Goal: Information Seeking & Learning: Learn about a topic

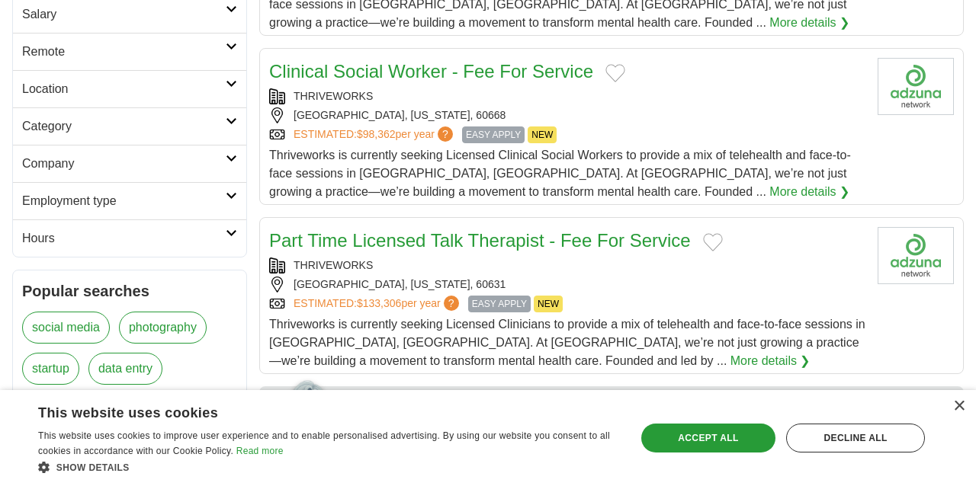
scroll to position [199, 0]
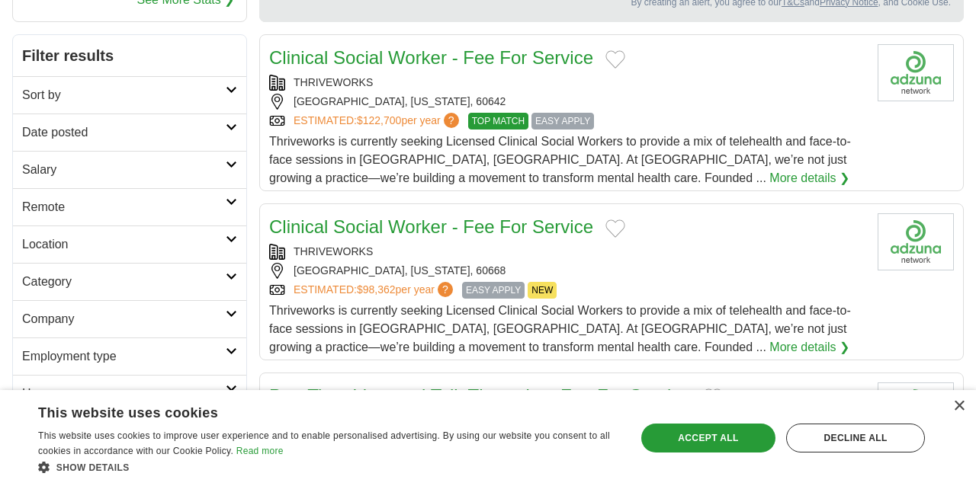
click at [92, 281] on h2 "Category" at bounding box center [124, 282] width 204 height 18
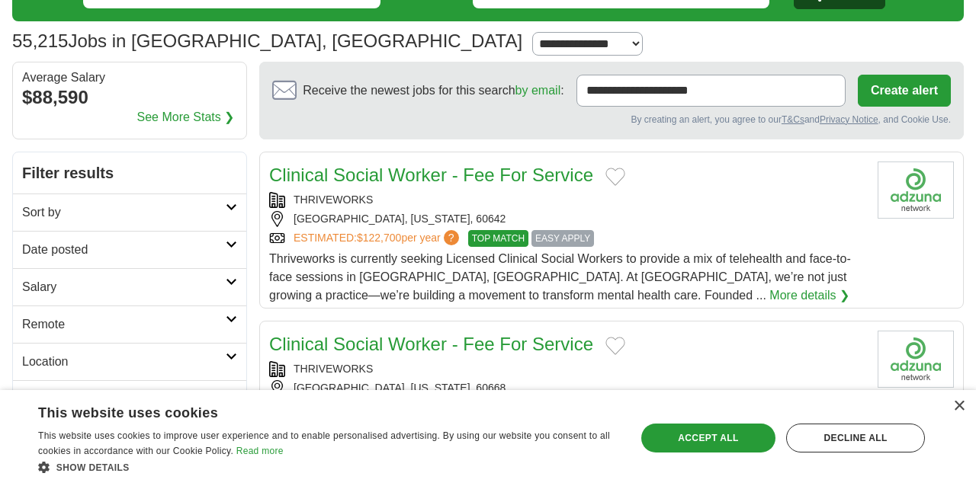
scroll to position [0, 0]
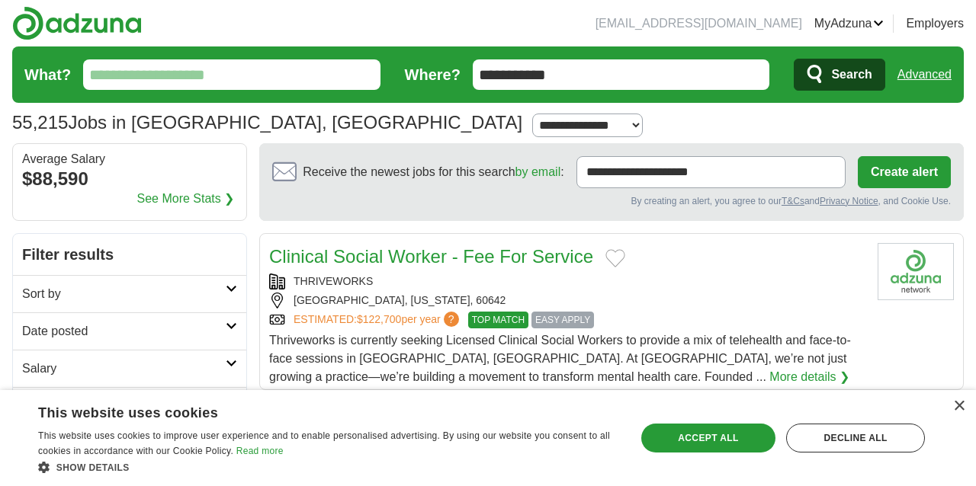
click at [173, 63] on input "What?" at bounding box center [231, 74] width 297 height 30
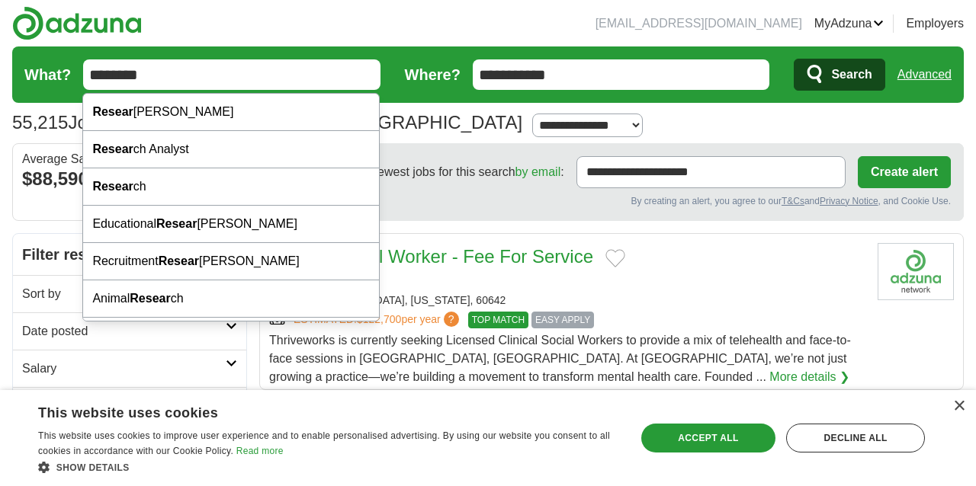
type input "********"
click at [793, 59] on button "Search" at bounding box center [838, 75] width 91 height 32
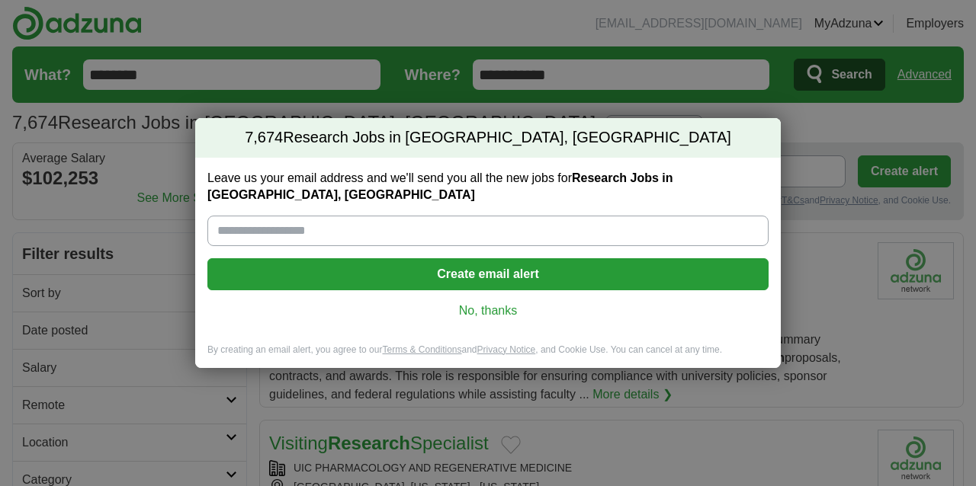
click at [492, 303] on link "No, thanks" at bounding box center [488, 311] width 537 height 17
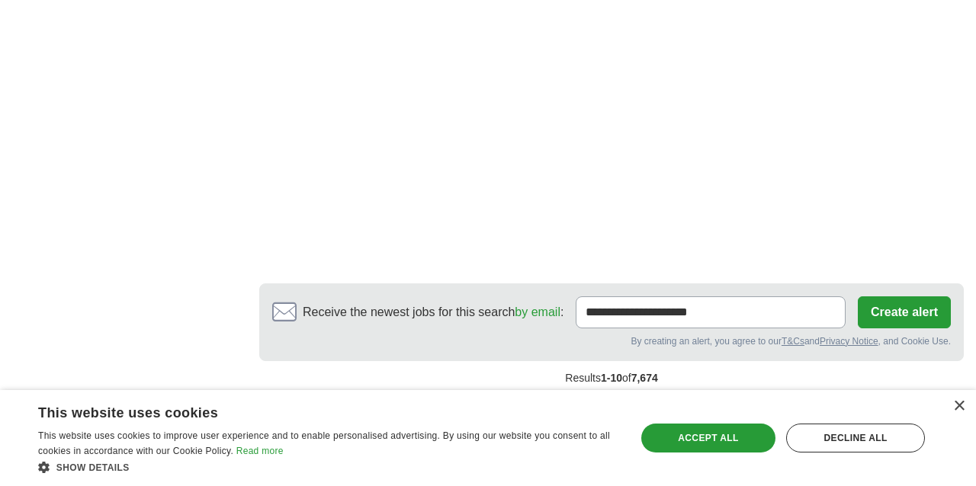
scroll to position [2664, 0]
click at [495, 394] on link "2" at bounding box center [491, 410] width 27 height 32
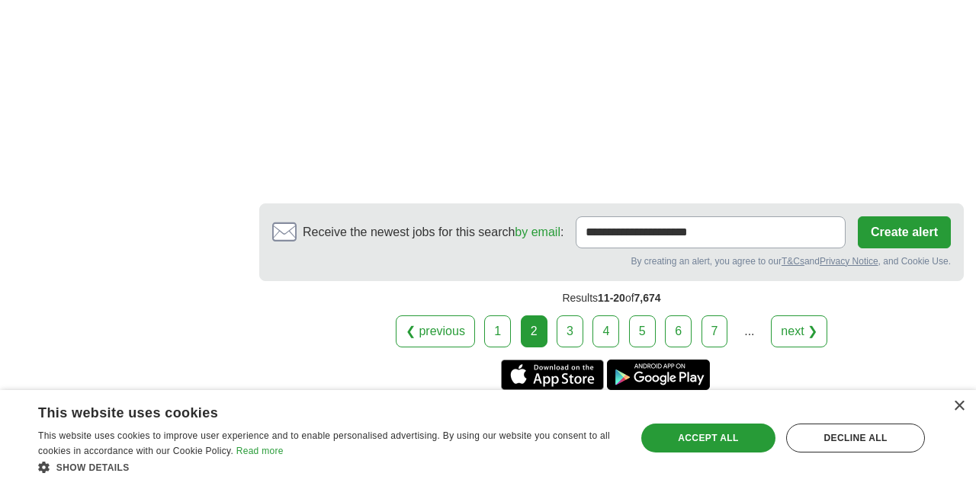
scroll to position [2832, 0]
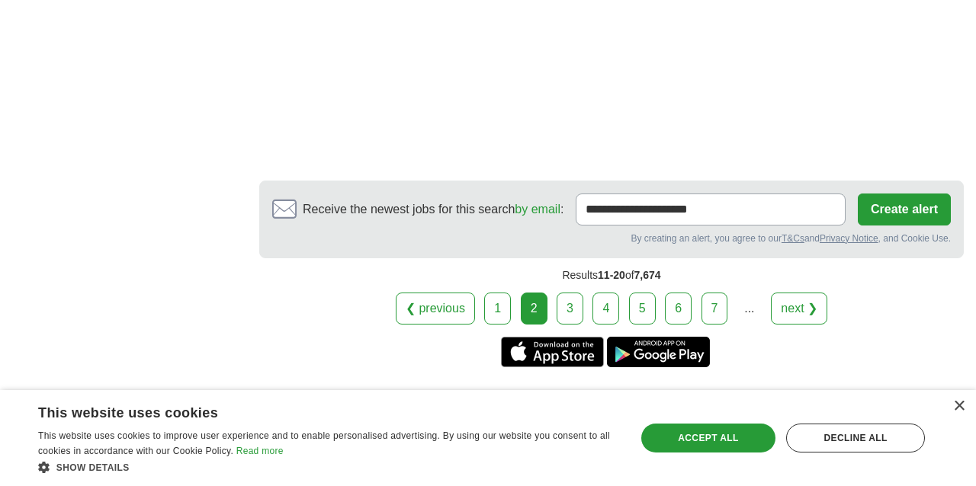
click at [569, 323] on link "3" at bounding box center [569, 309] width 27 height 32
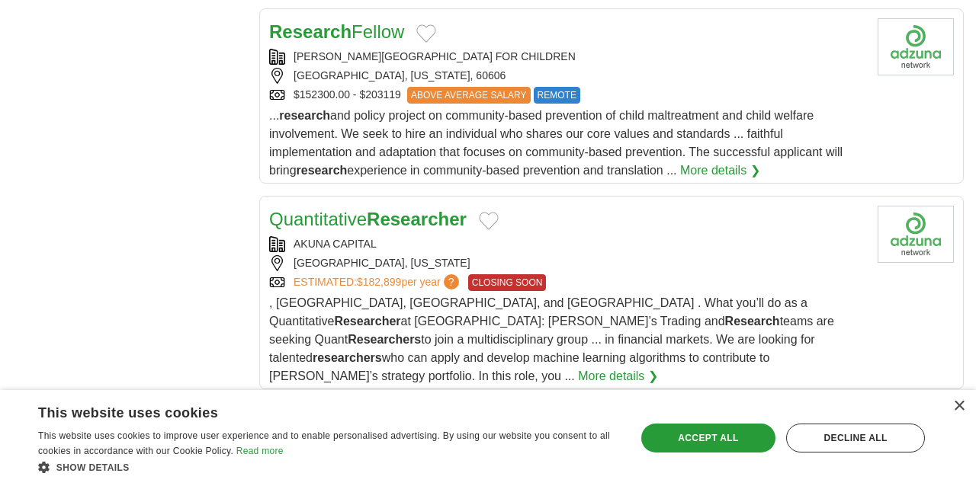
scroll to position [1495, 0]
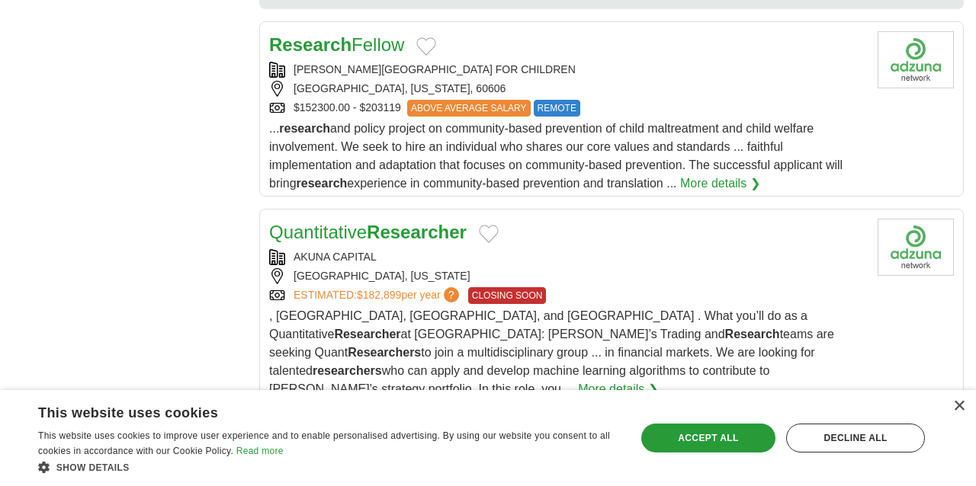
click at [711, 175] on link "More details ❯" at bounding box center [720, 184] width 80 height 18
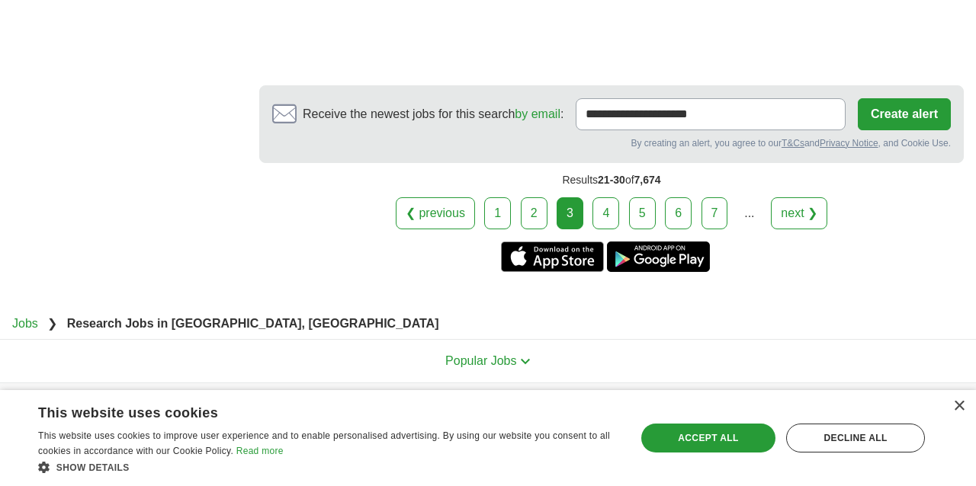
scroll to position [3081, 0]
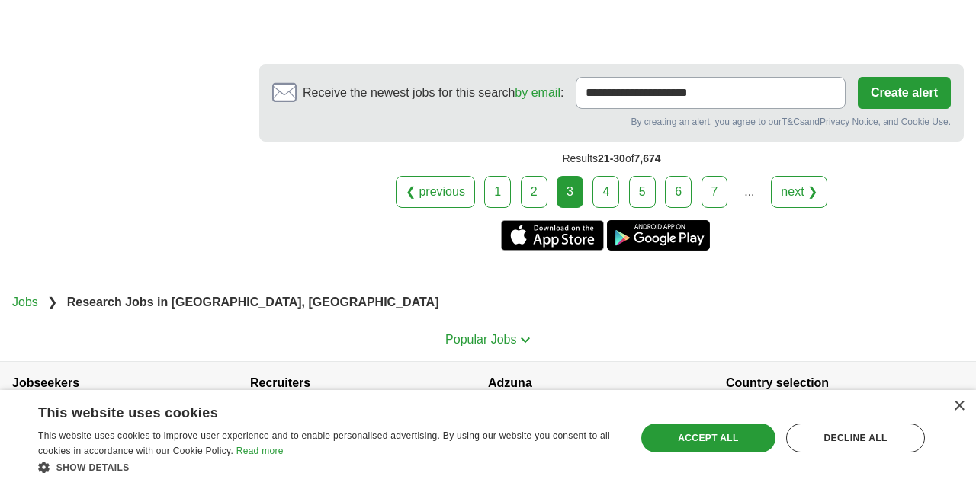
click at [602, 176] on link "4" at bounding box center [605, 192] width 27 height 32
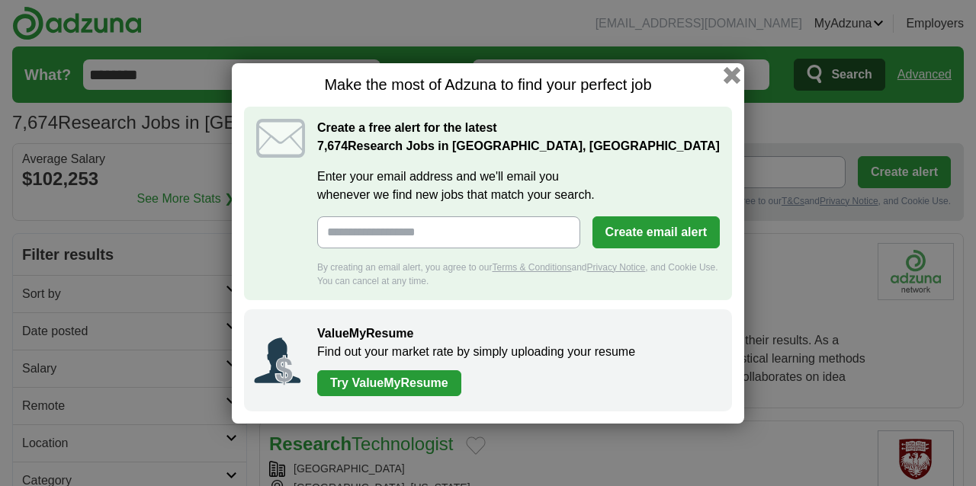
click at [732, 74] on button "button" at bounding box center [731, 74] width 17 height 17
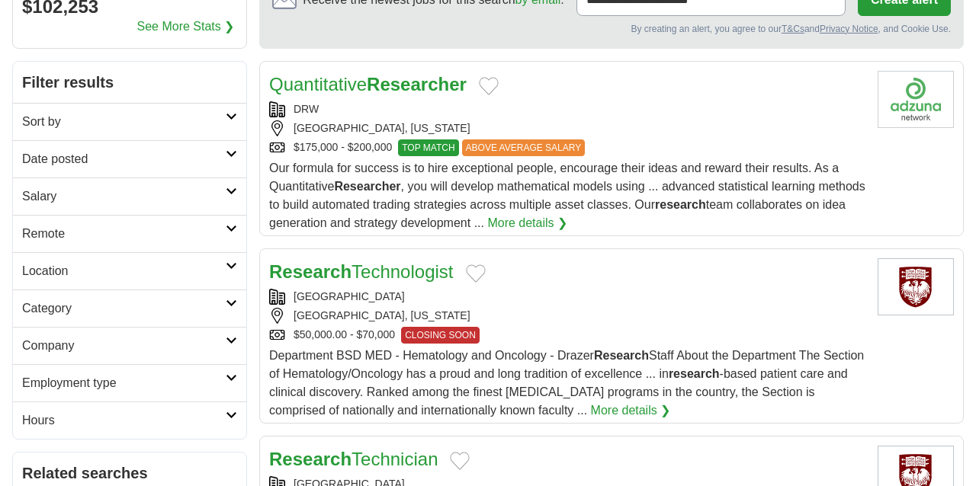
scroll to position [326, 0]
